Goal: Task Accomplishment & Management: Manage account settings

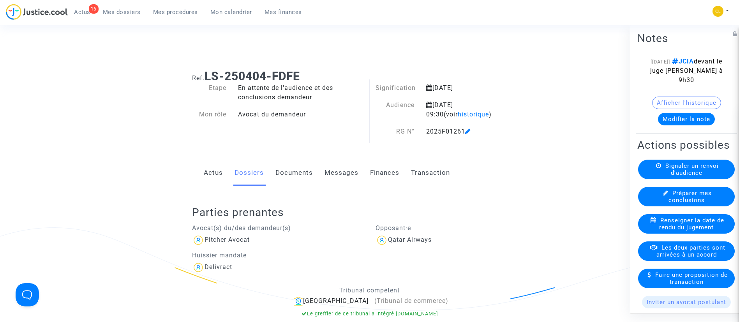
click at [219, 17] on link "Mon calendrier" at bounding box center [231, 12] width 54 height 12
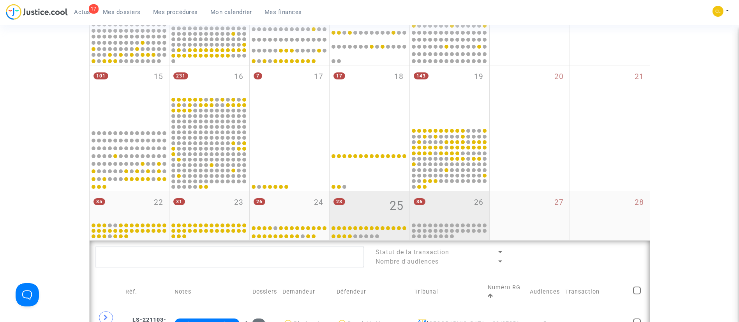
scroll to position [311, 0]
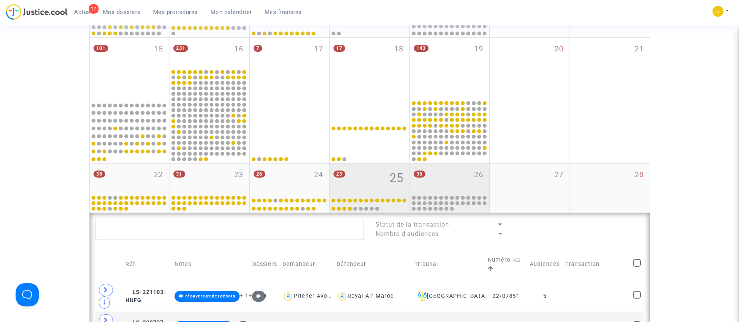
click at [462, 180] on div "36 26" at bounding box center [450, 179] width 80 height 30
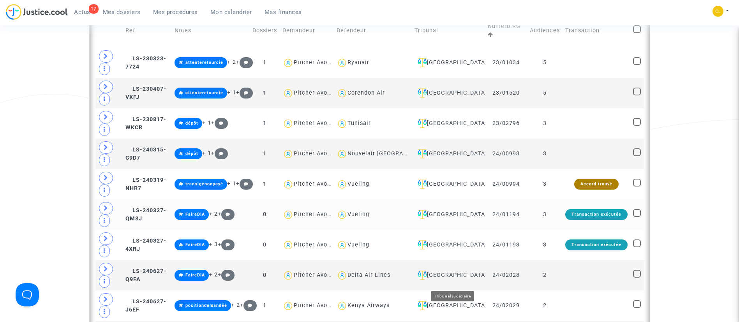
scroll to position [311, 0]
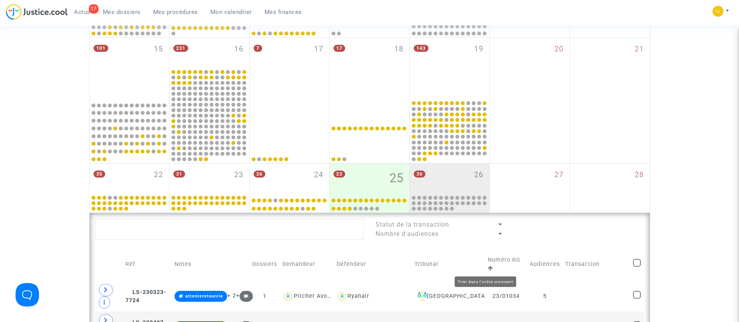
click at [488, 271] on icon at bounding box center [490, 268] width 5 height 5
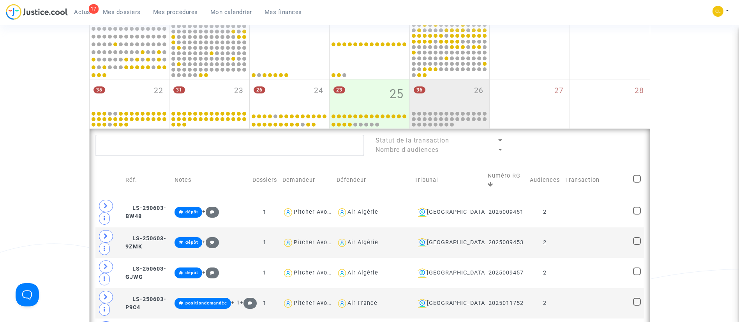
scroll to position [369, 0]
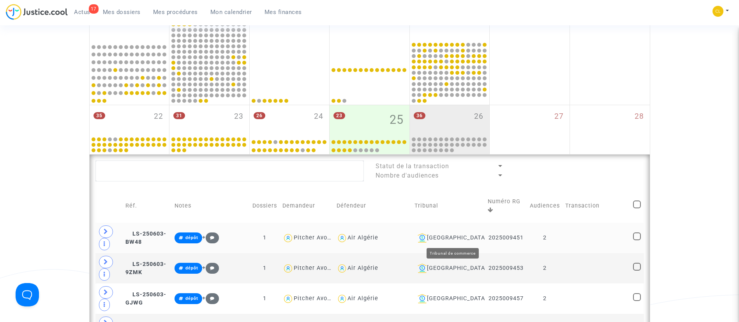
drag, startPoint x: 462, startPoint y: 237, endPoint x: 458, endPoint y: 224, distance: 13.4
click at [462, 236] on div "[GEOGRAPHIC_DATA]" at bounding box center [449, 237] width 68 height 9
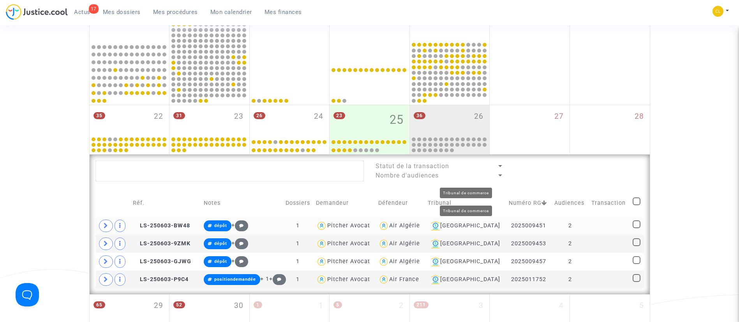
scroll to position [486, 0]
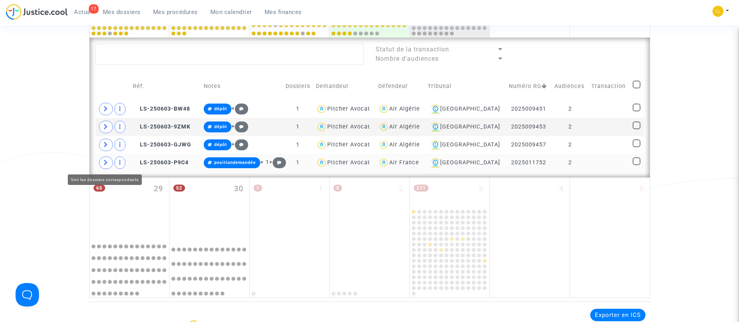
click at [102, 165] on span at bounding box center [106, 163] width 14 height 12
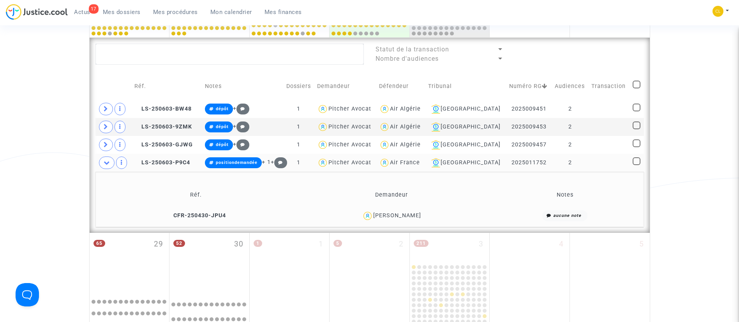
click at [611, 160] on td at bounding box center [609, 163] width 41 height 18
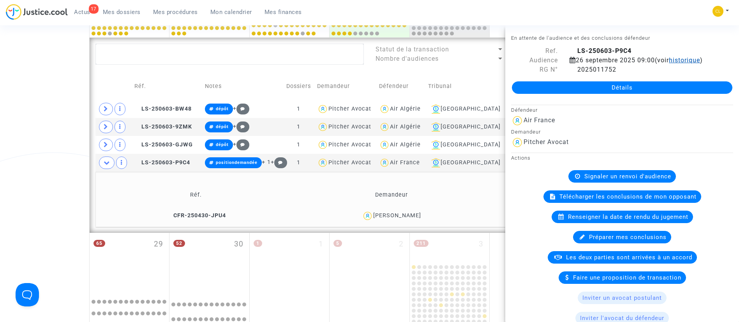
click at [669, 64] on span "historique" at bounding box center [684, 60] width 31 height 7
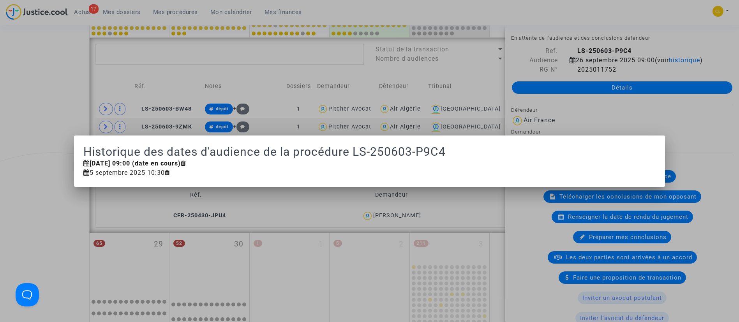
click at [322, 76] on div at bounding box center [369, 161] width 739 height 322
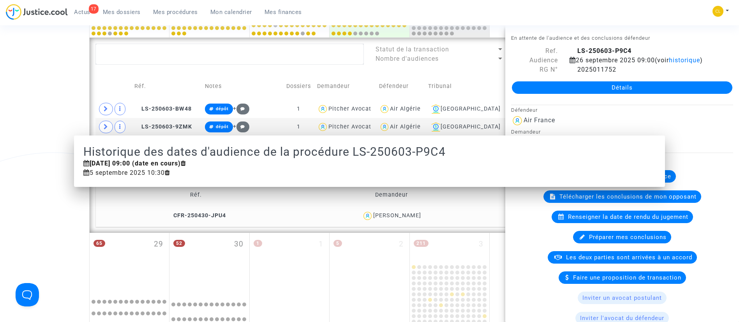
scroll to position [486, 0]
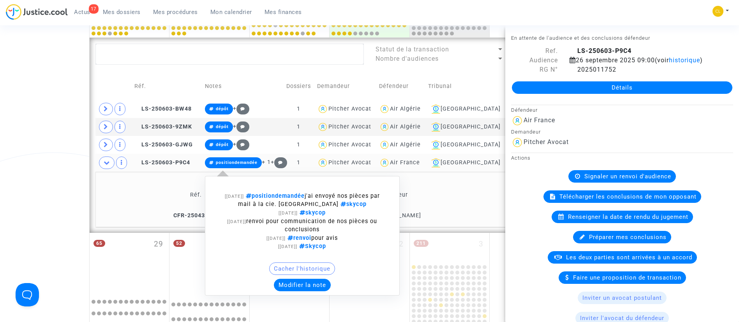
click at [297, 279] on button "Modifier la note" at bounding box center [302, 285] width 57 height 12
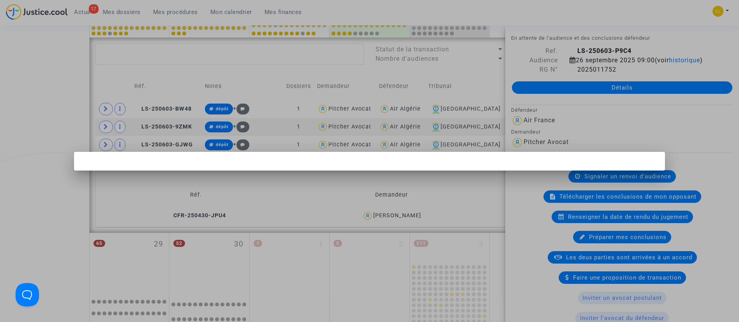
scroll to position [0, 0]
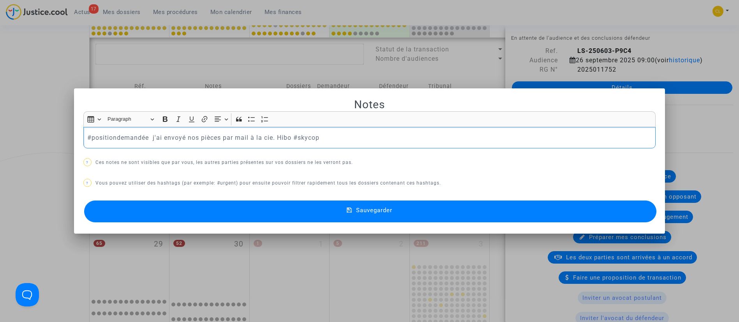
click at [95, 138] on p "#positiondemandée j'ai envoyé nos pièces par mail à la cie. Hibo #skycop" at bounding box center [369, 138] width 564 height 10
click at [441, 212] on button "Sauvegarder" at bounding box center [370, 212] width 573 height 22
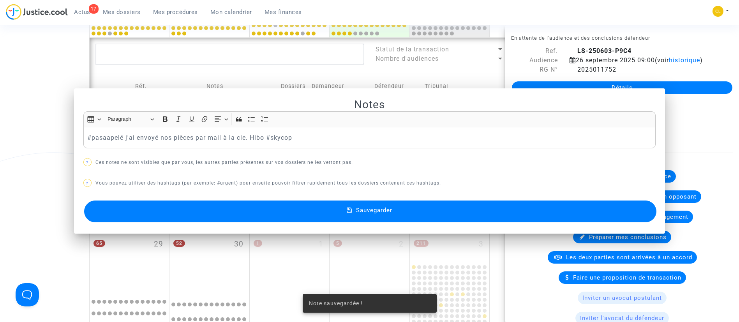
scroll to position [486, 0]
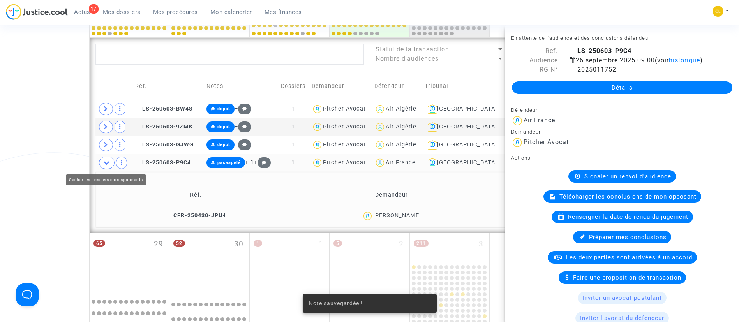
click at [101, 159] on span at bounding box center [107, 163] width 16 height 12
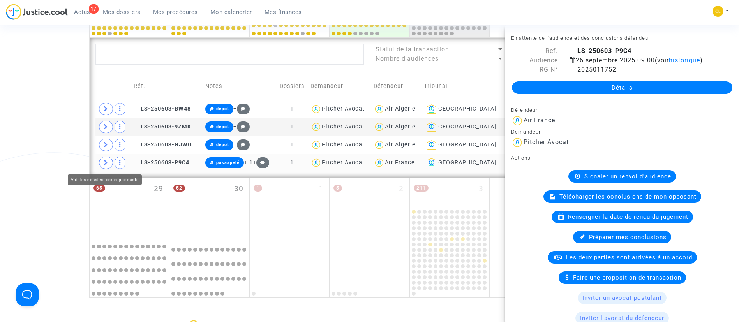
click at [104, 162] on icon at bounding box center [106, 163] width 5 height 6
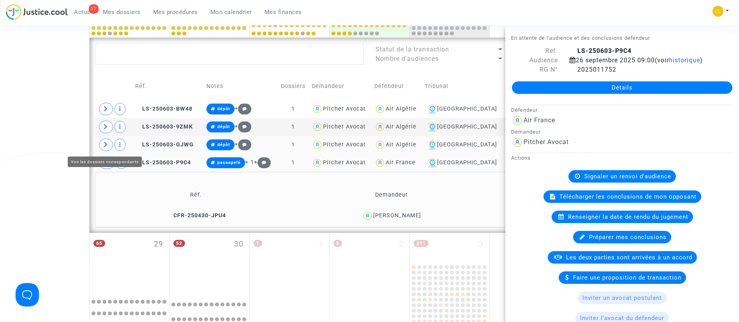
click at [103, 145] on span at bounding box center [106, 145] width 14 height 12
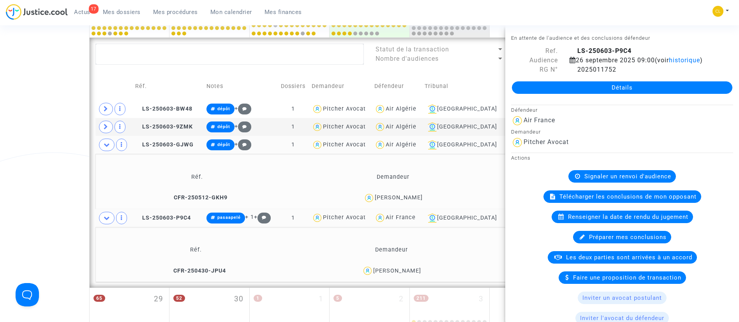
click at [300, 174] on td "Demandeur" at bounding box center [394, 176] width 194 height 25
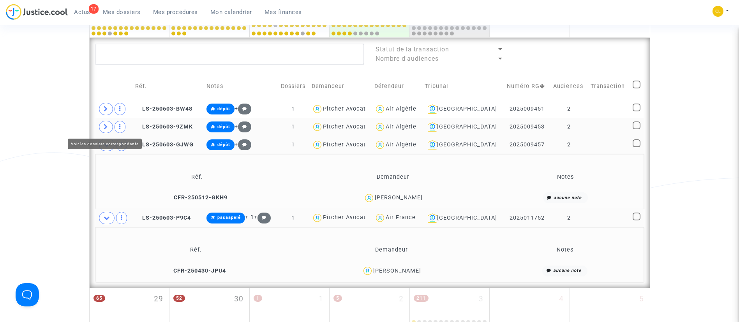
click at [102, 127] on span at bounding box center [106, 127] width 14 height 12
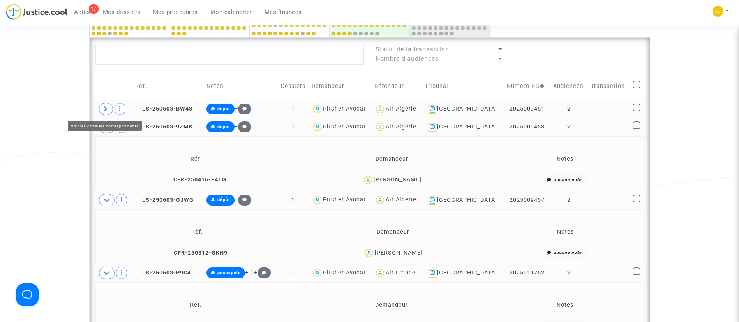
click at [104, 111] on icon at bounding box center [106, 109] width 5 height 6
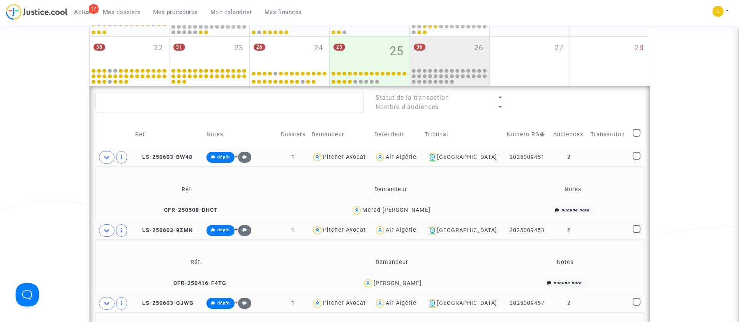
scroll to position [428, 0]
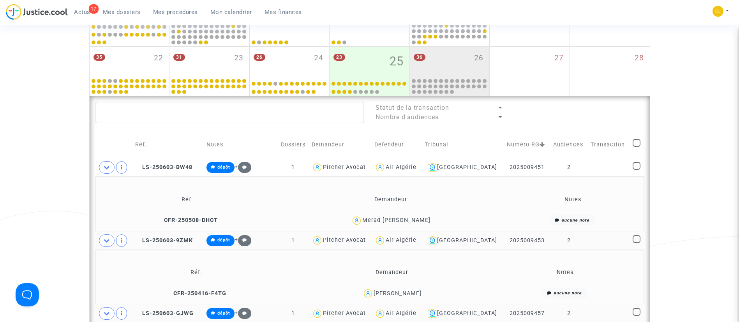
drag, startPoint x: 603, startPoint y: 164, endPoint x: 616, endPoint y: 157, distance: 14.6
click at [603, 164] on td at bounding box center [609, 168] width 42 height 18
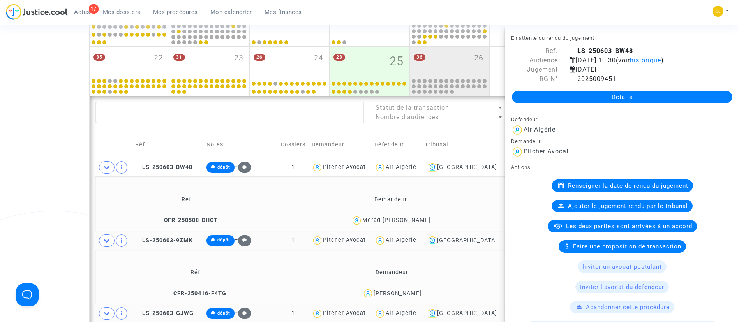
click at [475, 139] on td "Tribunal" at bounding box center [463, 145] width 82 height 28
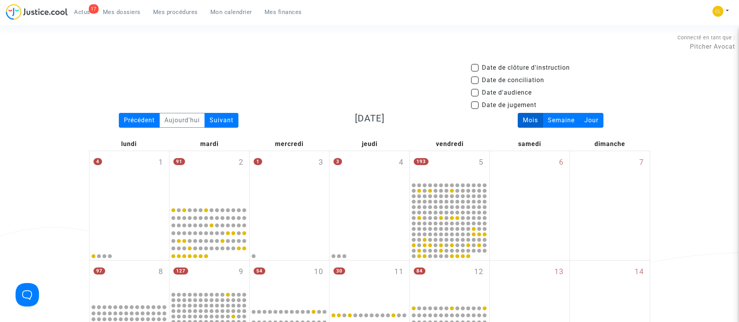
scroll to position [0, 0]
click at [493, 93] on span "Date d'audience" at bounding box center [507, 92] width 50 height 9
click at [475, 97] on input "Date d'audience" at bounding box center [475, 97] width 0 height 0
checkbox input "true"
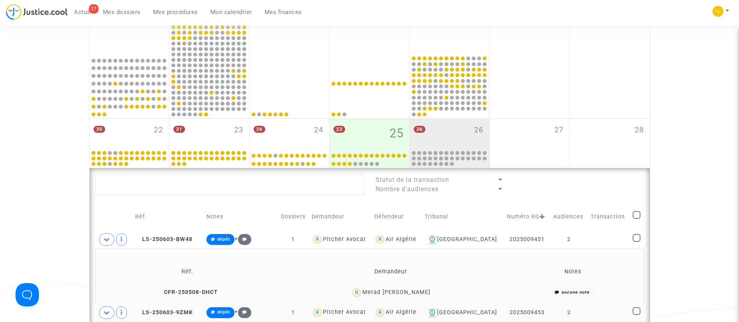
scroll to position [468, 0]
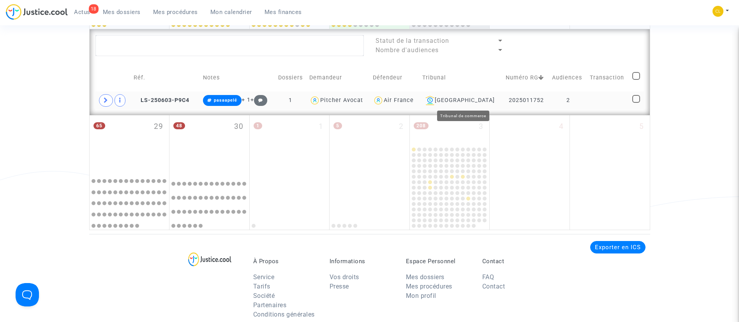
click at [470, 96] on div "[GEOGRAPHIC_DATA]" at bounding box center [461, 100] width 78 height 9
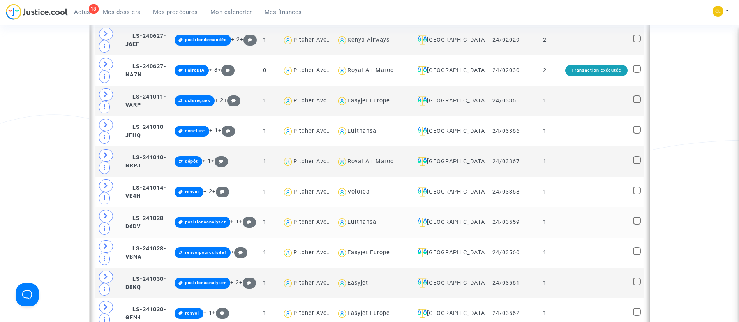
scroll to position [951, 0]
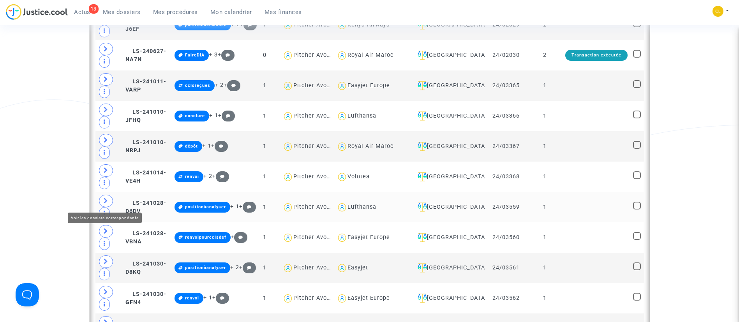
click at [110, 198] on span at bounding box center [106, 201] width 14 height 12
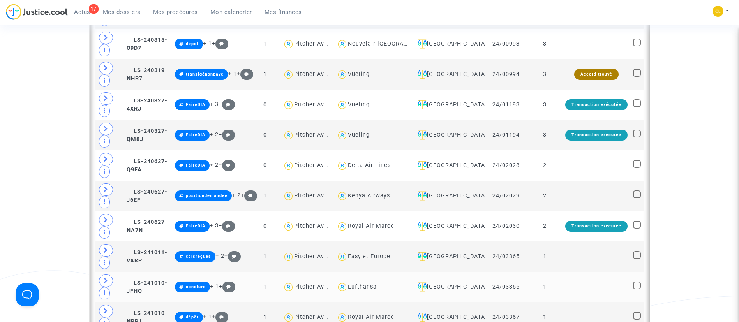
scroll to position [775, 0]
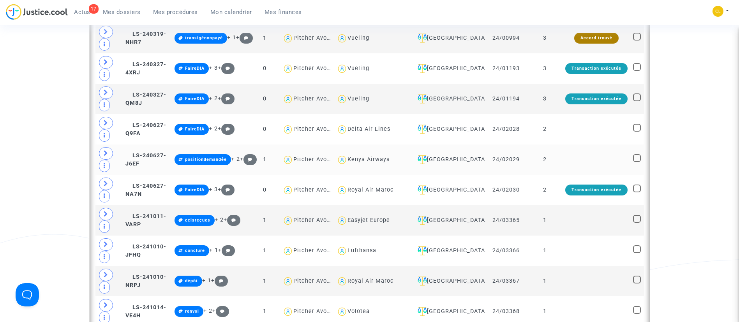
scroll to position [834, 0]
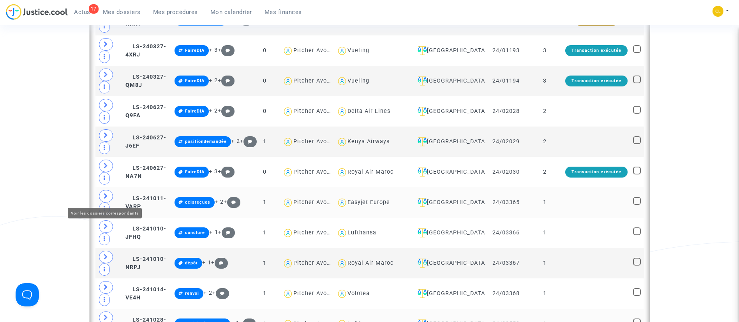
drag, startPoint x: 102, startPoint y: 196, endPoint x: 109, endPoint y: 191, distance: 8.7
click at [102, 196] on span at bounding box center [106, 196] width 14 height 12
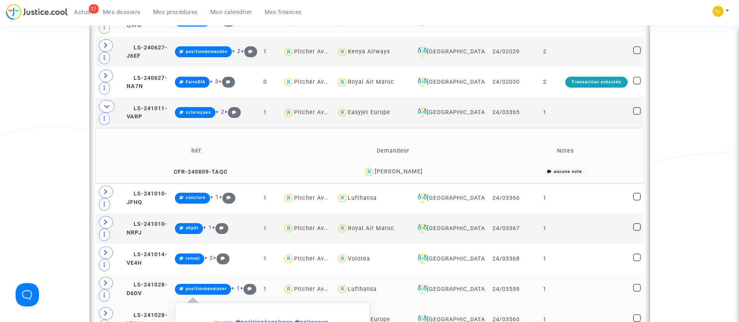
scroll to position [951, 0]
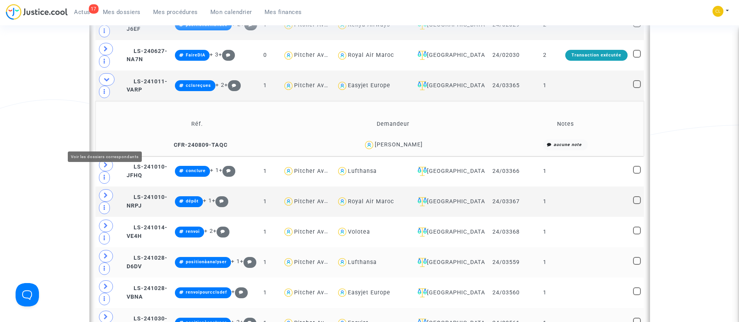
click at [101, 311] on span at bounding box center [106, 317] width 14 height 12
click at [102, 311] on span at bounding box center [107, 317] width 16 height 12
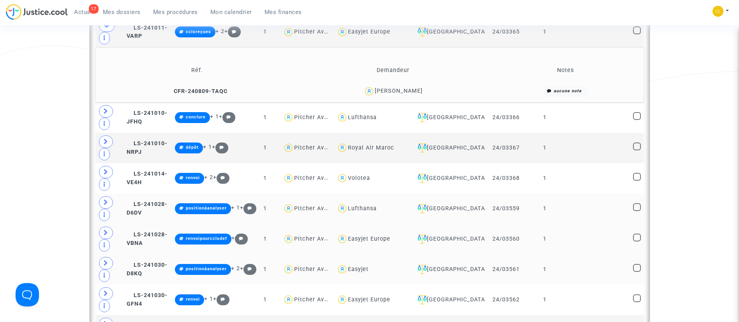
scroll to position [1009, 0]
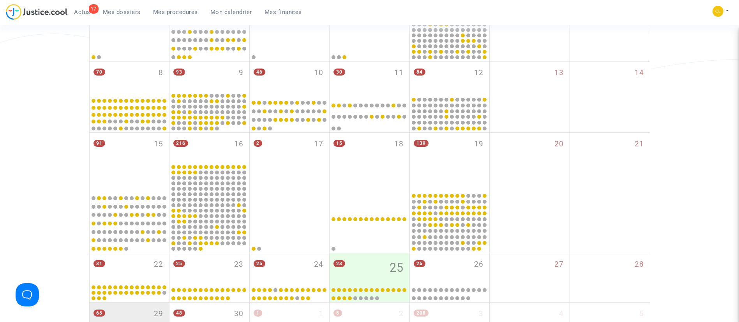
scroll to position [307, 0]
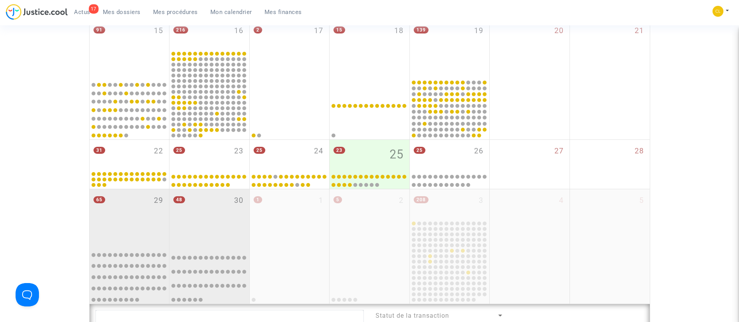
click at [208, 217] on div "48 30" at bounding box center [210, 217] width 80 height 56
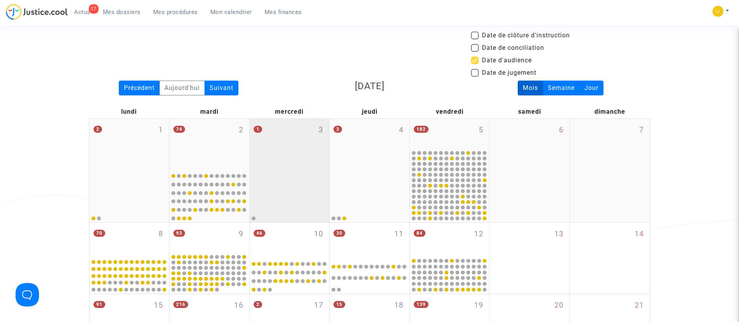
scroll to position [58, 0]
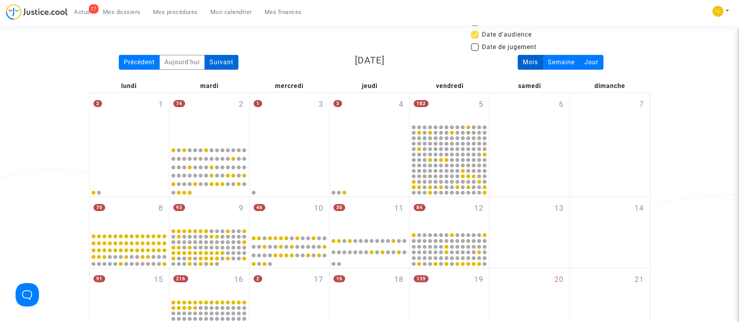
click at [231, 62] on div "Suivant" at bounding box center [222, 62] width 34 height 15
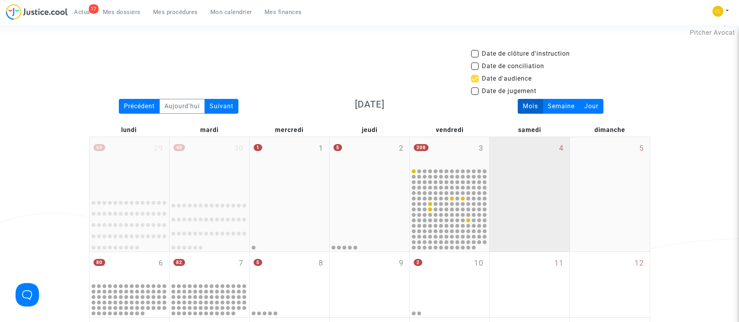
scroll to position [0, 0]
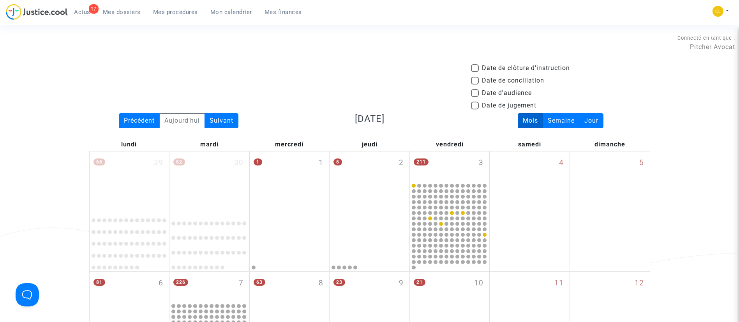
click at [498, 90] on span "Date d'audience" at bounding box center [507, 92] width 50 height 9
click at [475, 97] on input "Date d'audience" at bounding box center [475, 97] width 0 height 0
checkbox input "true"
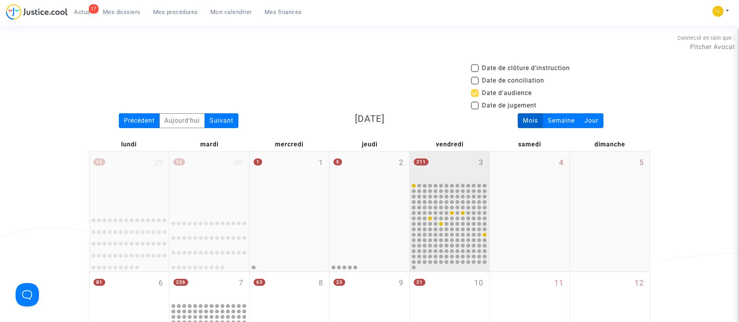
click at [481, 160] on span "3" at bounding box center [481, 162] width 5 height 11
